Goal: Navigation & Orientation: Understand site structure

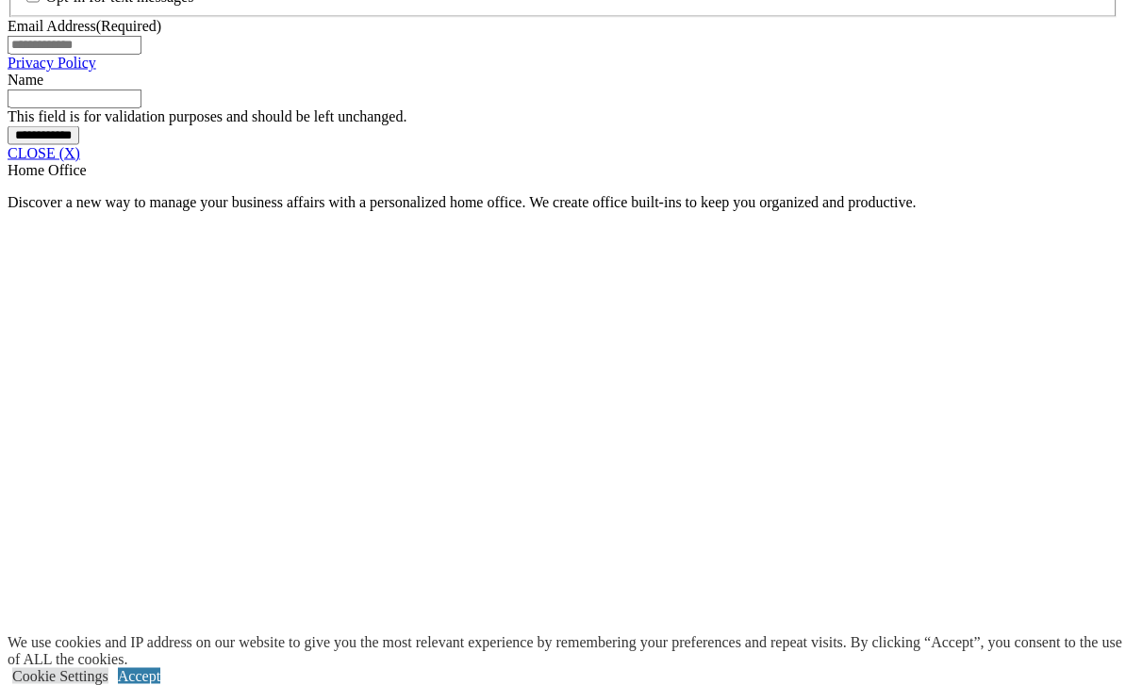
scroll to position [1588, 0]
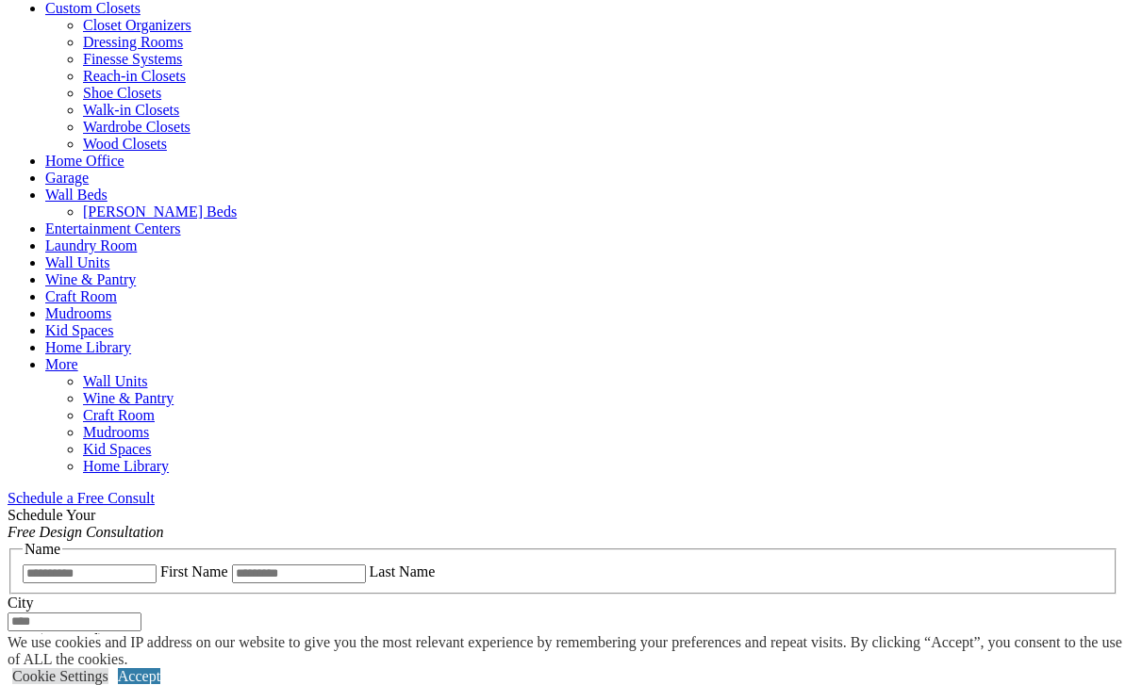
scroll to position [1541, 0]
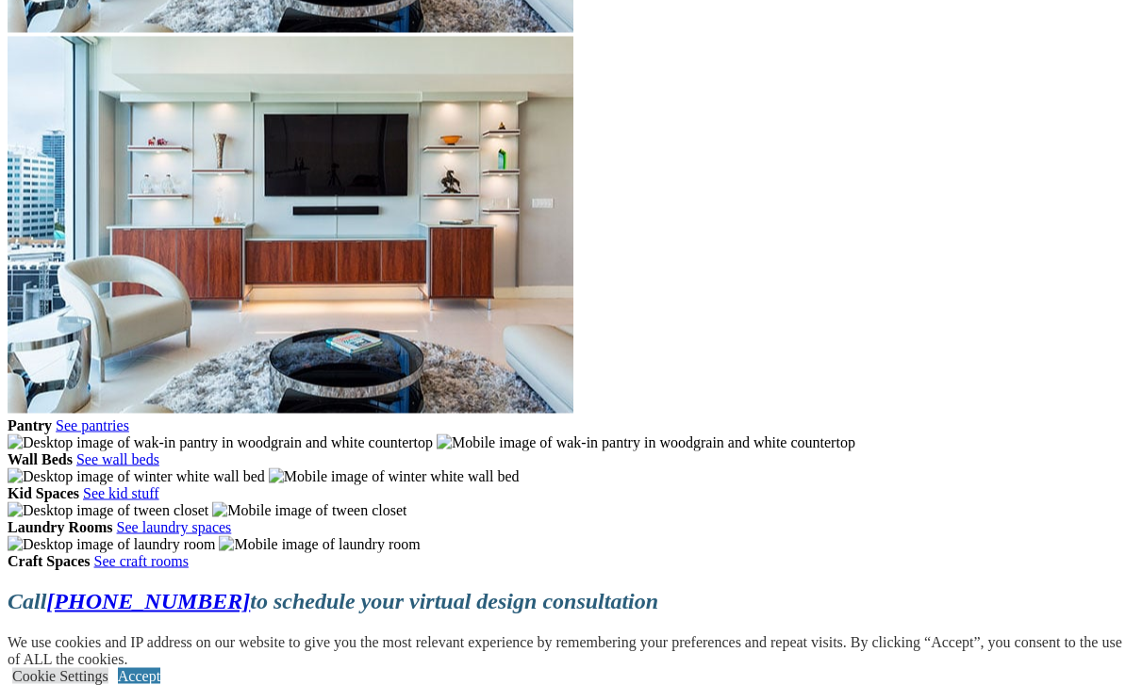
scroll to position [4884, 0]
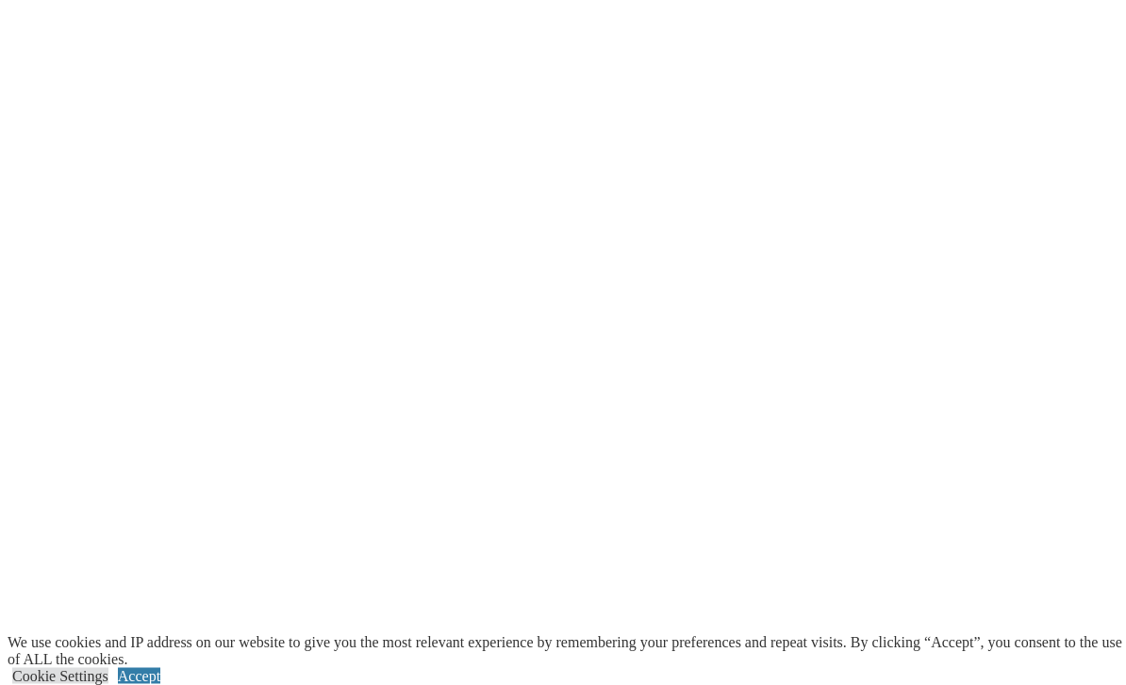
scroll to position [2629, 0]
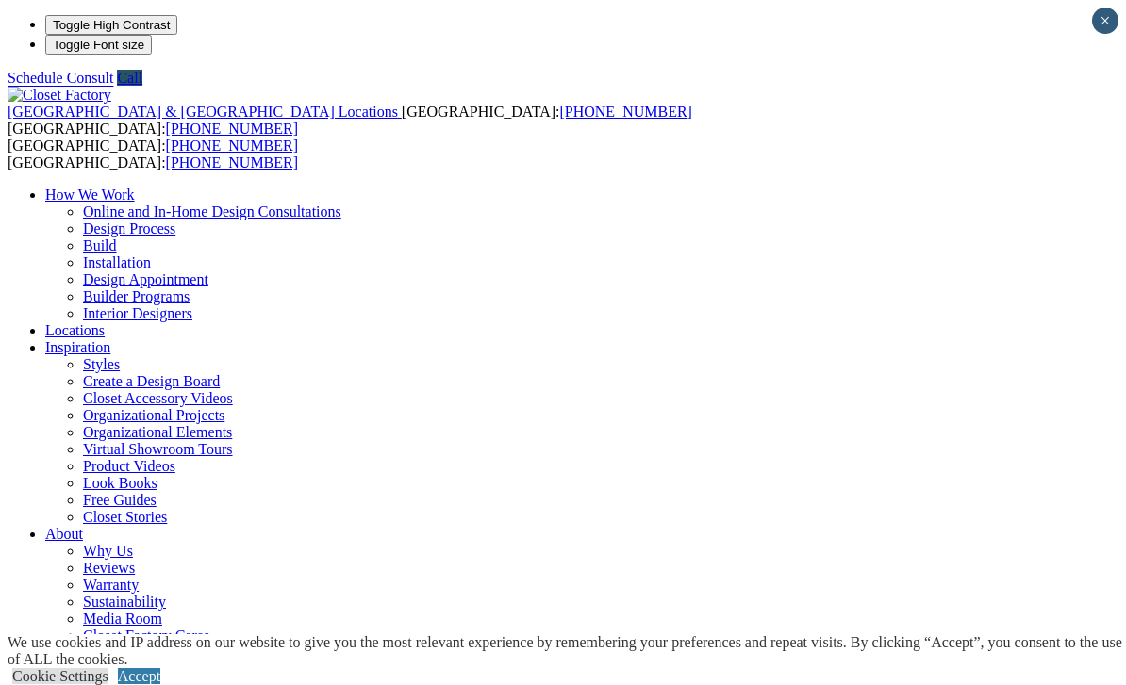
click at [224, 407] on link "Organizational Projects" at bounding box center [153, 415] width 141 height 16
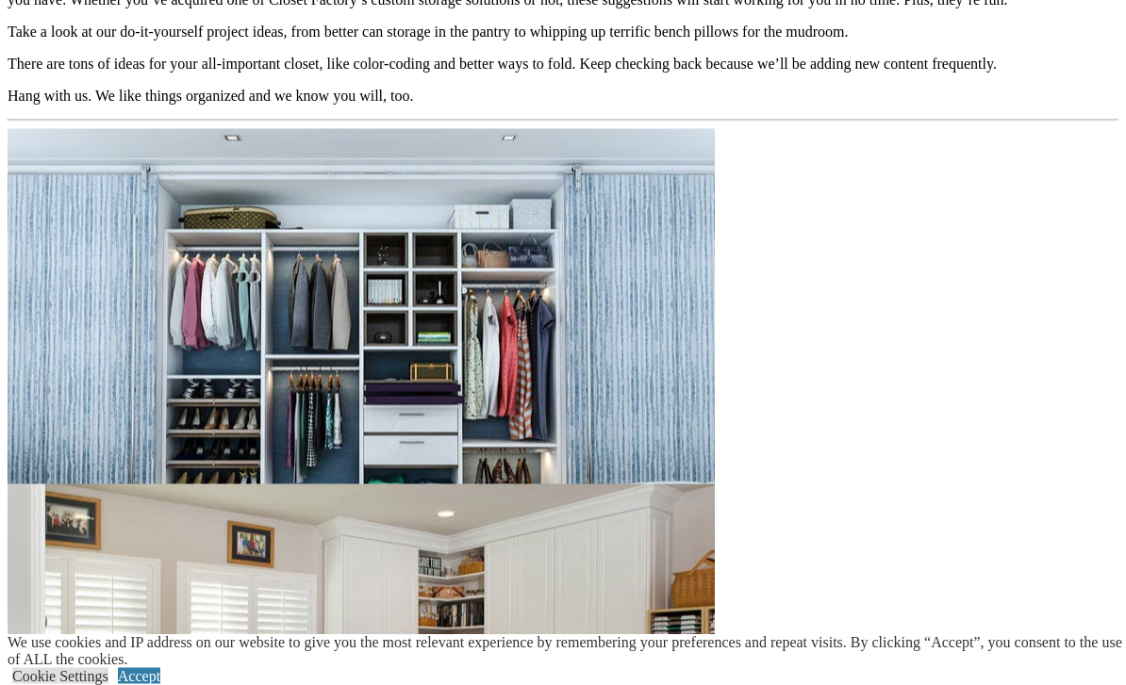
scroll to position [1701, 0]
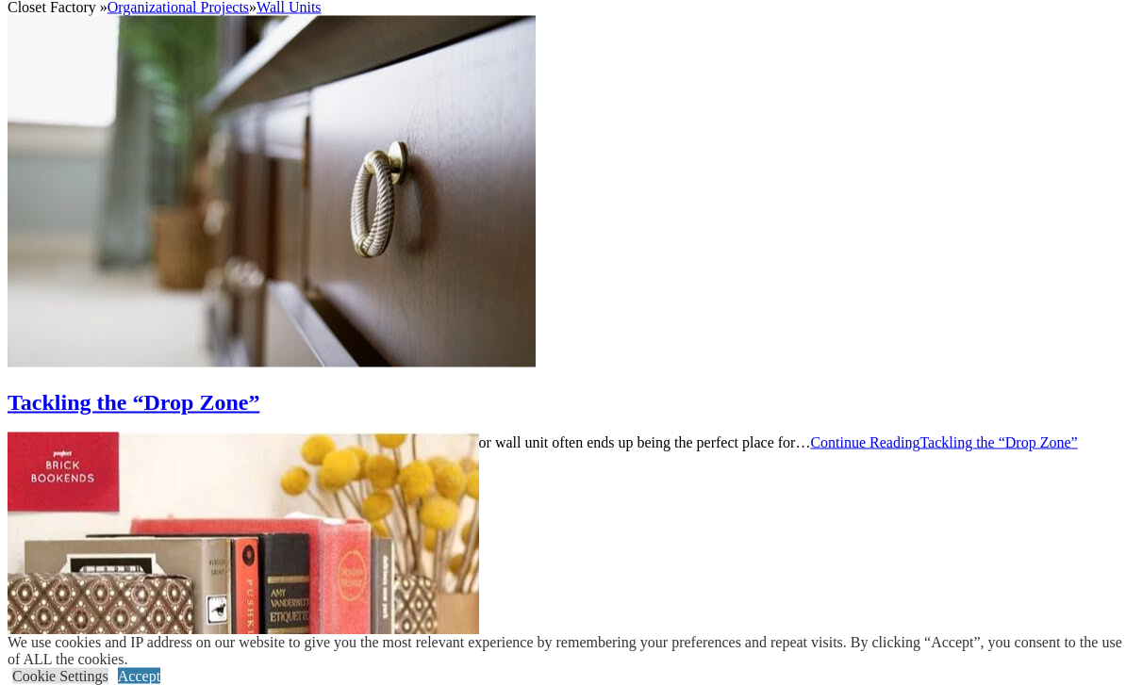
scroll to position [1400, 0]
